Goal: Navigation & Orientation: Go to known website

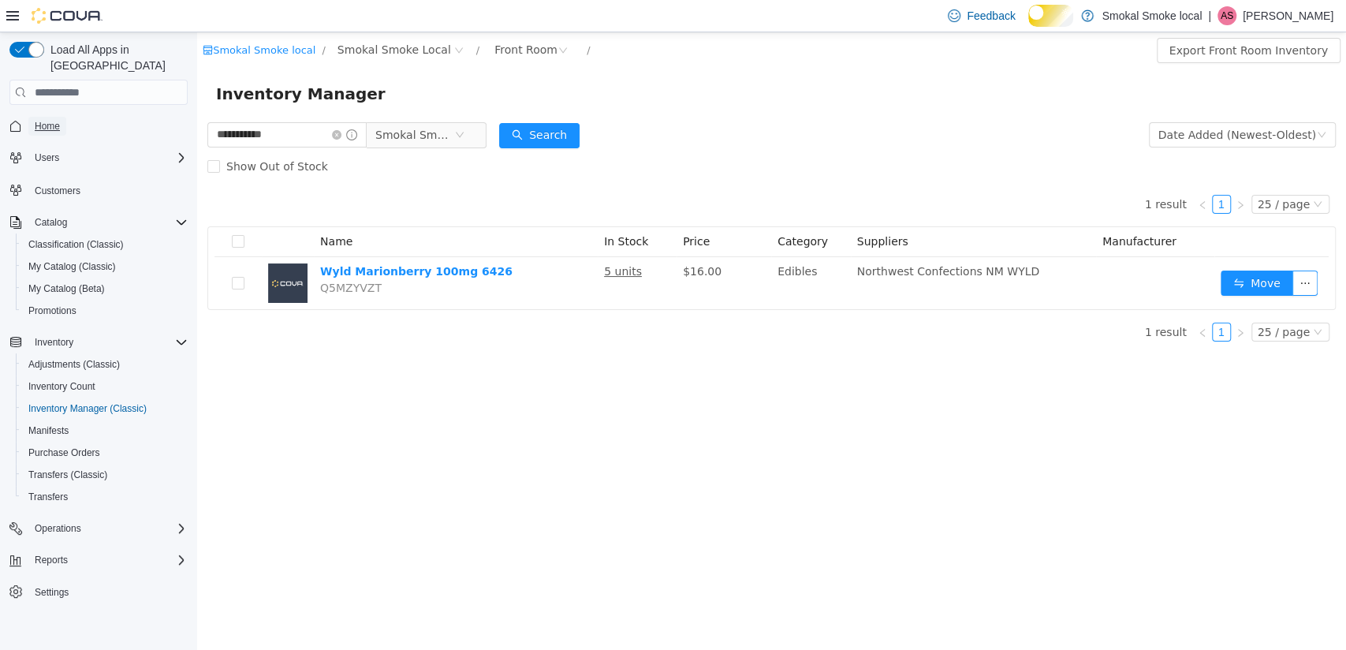
click at [47, 120] on span "Home" at bounding box center [47, 126] width 25 height 13
